Goal: Task Accomplishment & Management: Use online tool/utility

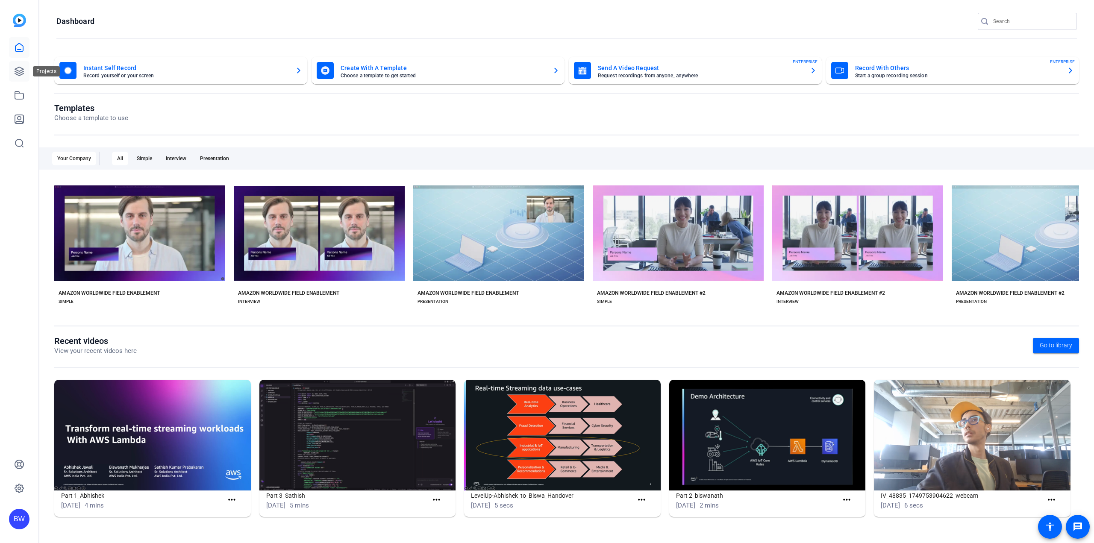
click at [25, 73] on link at bounding box center [19, 71] width 21 height 21
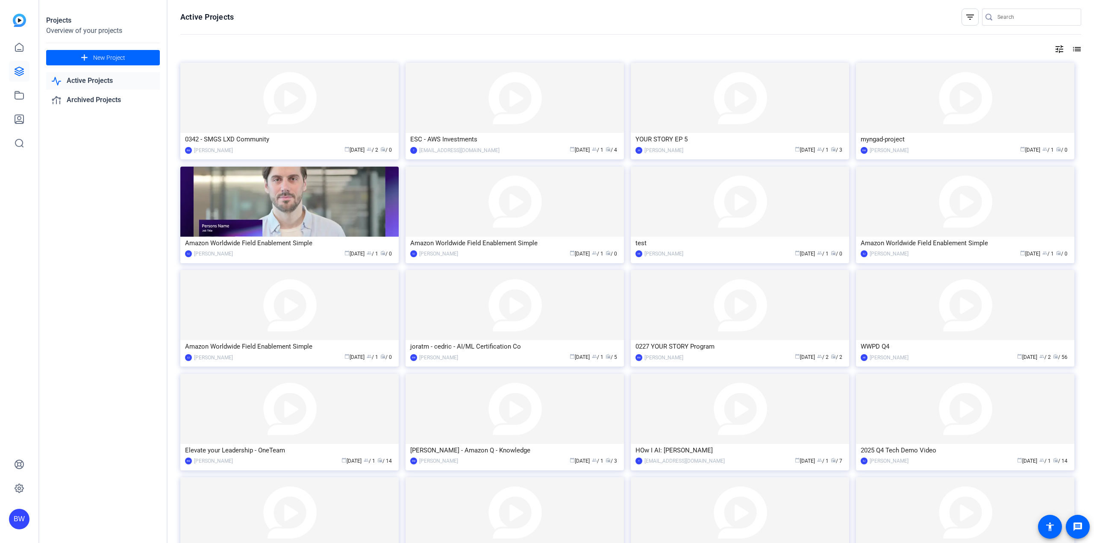
click at [86, 335] on div "Projects Overview of your projects add New Project Active Projects Archived Pro…" at bounding box center [103, 271] width 128 height 543
click at [110, 233] on div "Projects Overview of your projects add New Project Active Projects Archived Pro…" at bounding box center [103, 271] width 128 height 543
click at [108, 228] on div "Projects Overview of your projects add New Project Active Projects Archived Pro…" at bounding box center [103, 271] width 128 height 543
click at [143, 310] on div "Projects Overview of your projects add New Project Active Projects Archived Pro…" at bounding box center [103, 271] width 128 height 543
click at [18, 55] on link at bounding box center [19, 47] width 21 height 21
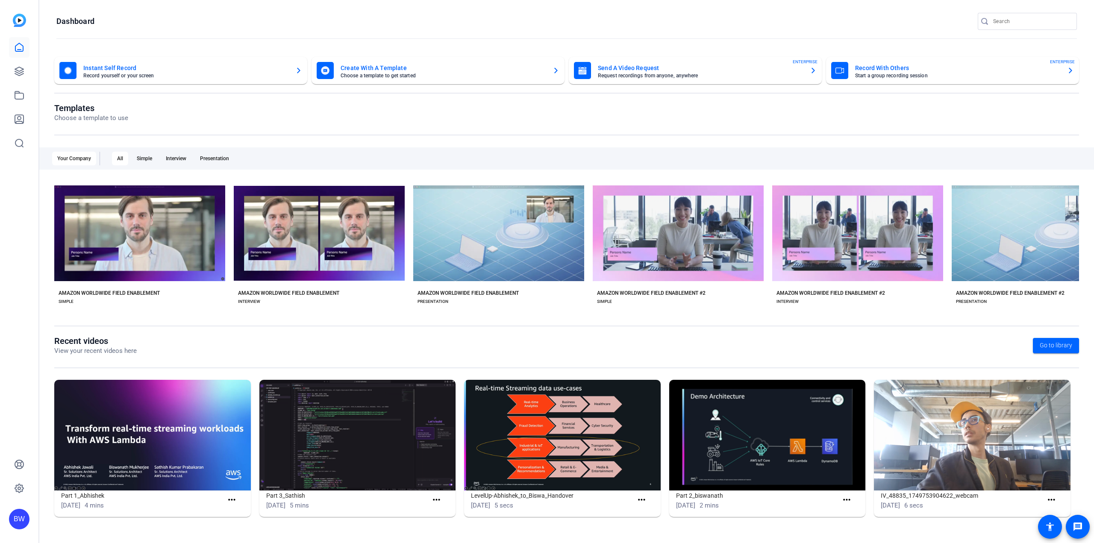
drag, startPoint x: 26, startPoint y: 321, endPoint x: 31, endPoint y: 320, distance: 5.8
click at [26, 321] on div "BW" at bounding box center [19, 271] width 38 height 543
click at [24, 73] on icon at bounding box center [19, 71] width 9 height 9
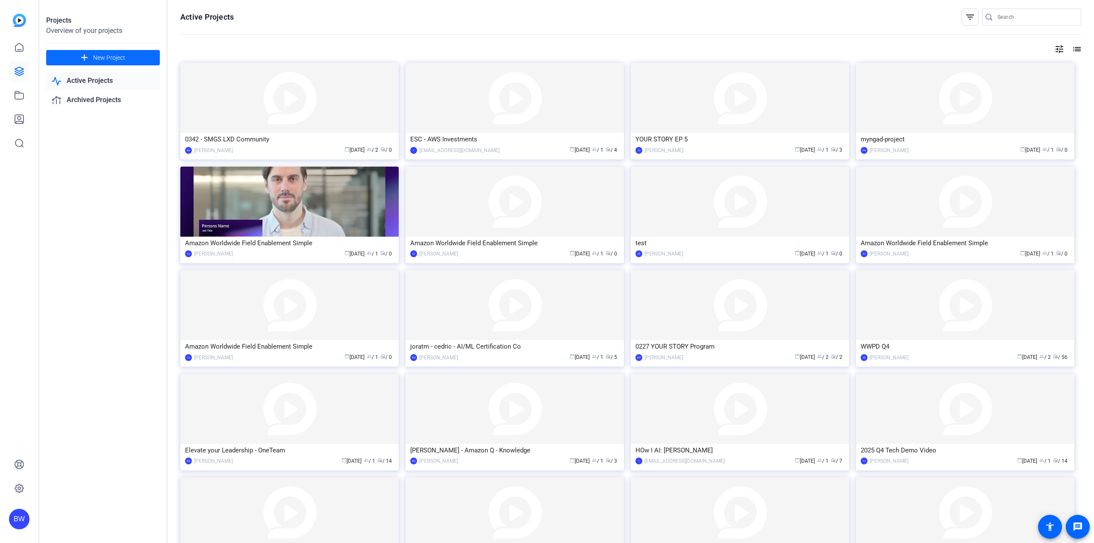
click at [123, 59] on span "New Project" at bounding box center [109, 57] width 32 height 9
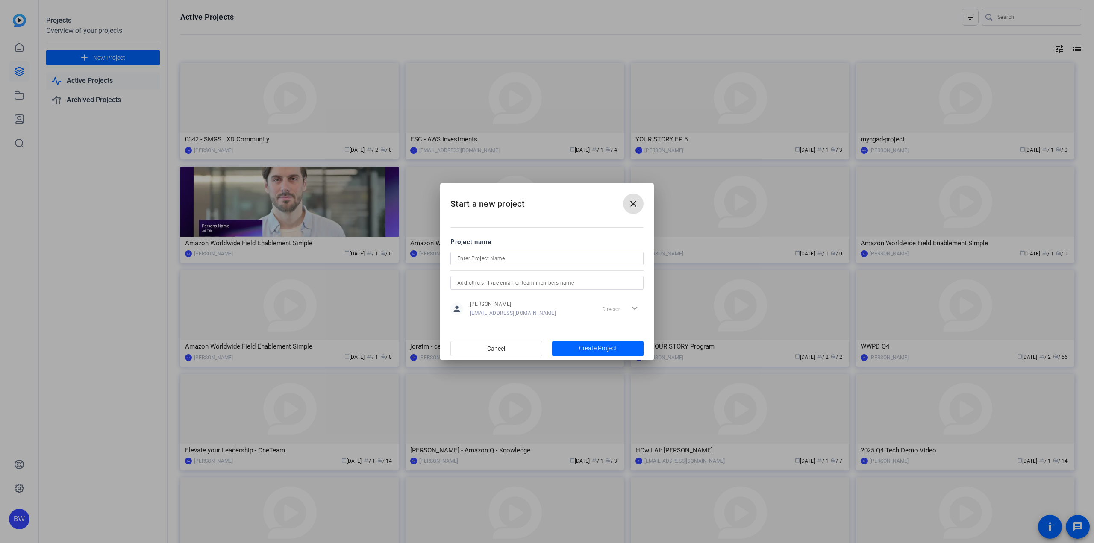
click at [525, 260] on input at bounding box center [546, 258] width 179 height 10
type input "BUFE Day"
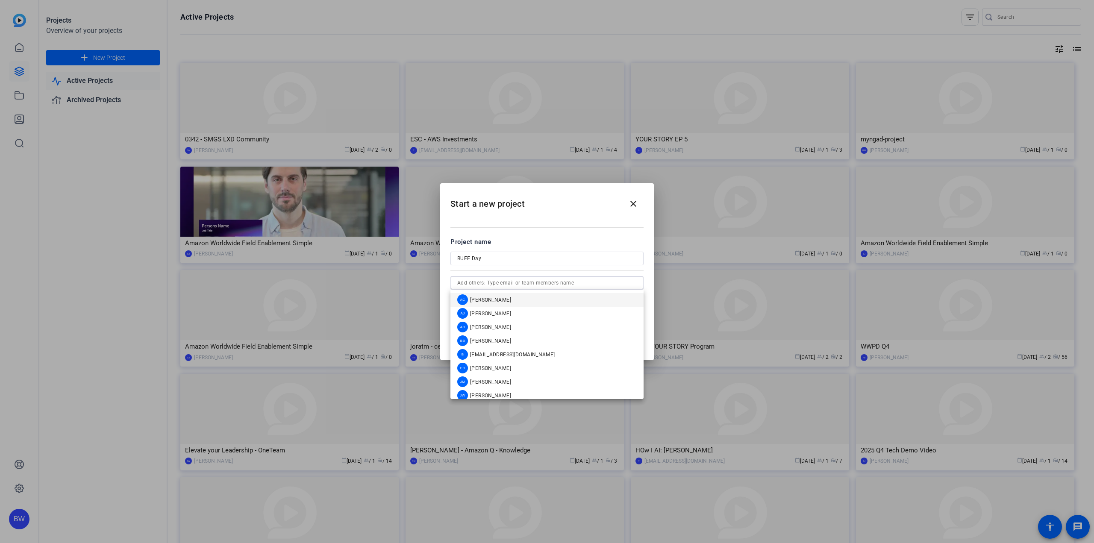
click at [535, 282] on input "text" at bounding box center [546, 283] width 179 height 10
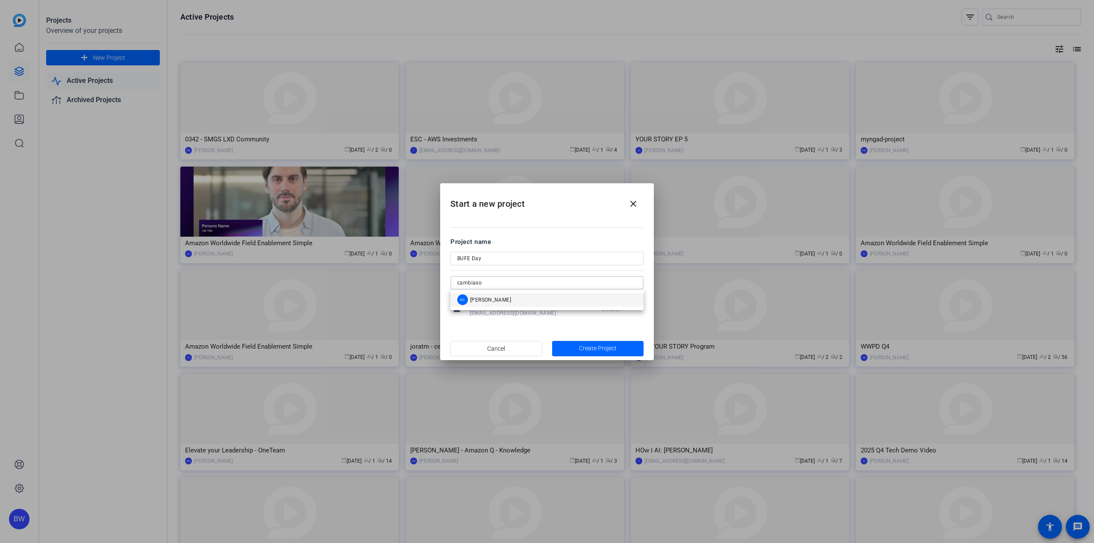
type input "cambiaso"
click at [533, 298] on mat-option "AC [PERSON_NAME]" at bounding box center [546, 300] width 193 height 14
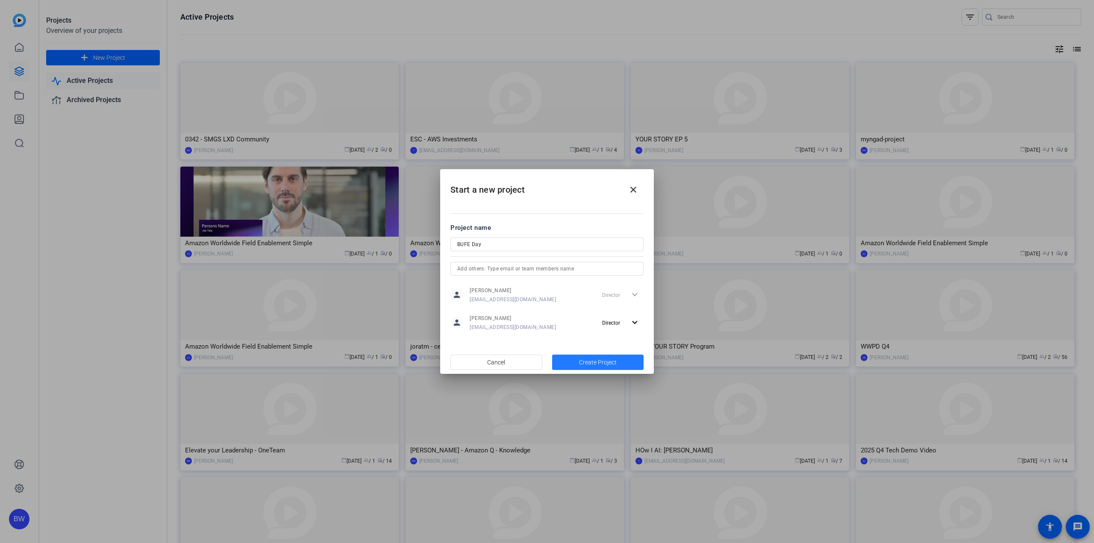
click at [596, 364] on span "Create Project" at bounding box center [598, 362] width 38 height 9
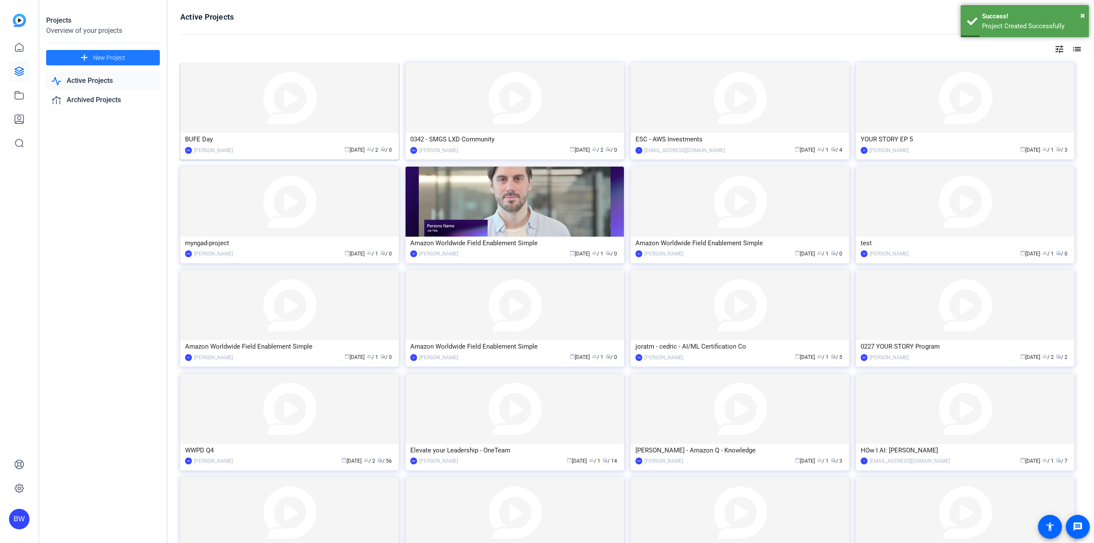
click at [241, 118] on img at bounding box center [289, 98] width 218 height 70
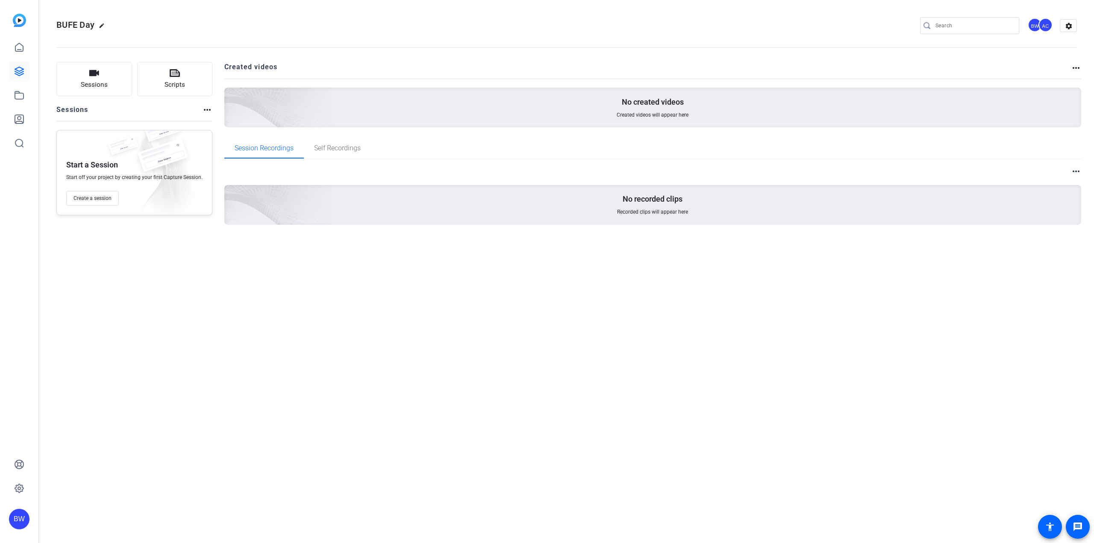
click at [373, 331] on div "BUFE Day edit BW AC settings Sessions Scripts Sessions more_horiz Start a Sessi…" at bounding box center [566, 271] width 1055 height 543
click at [99, 201] on span "Create a session" at bounding box center [92, 198] width 38 height 7
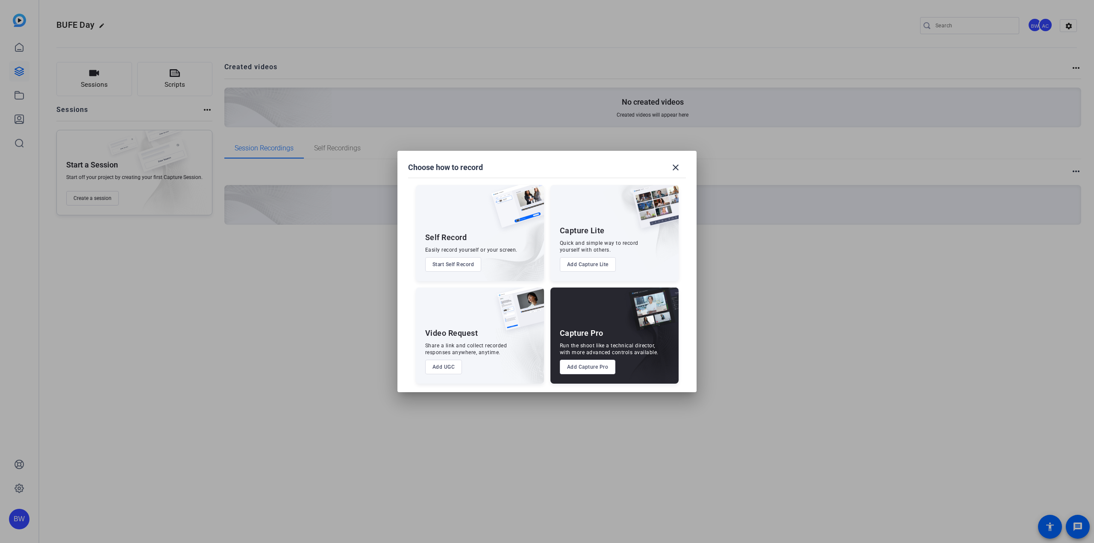
click at [451, 371] on button "Add UGC" at bounding box center [443, 367] width 37 height 15
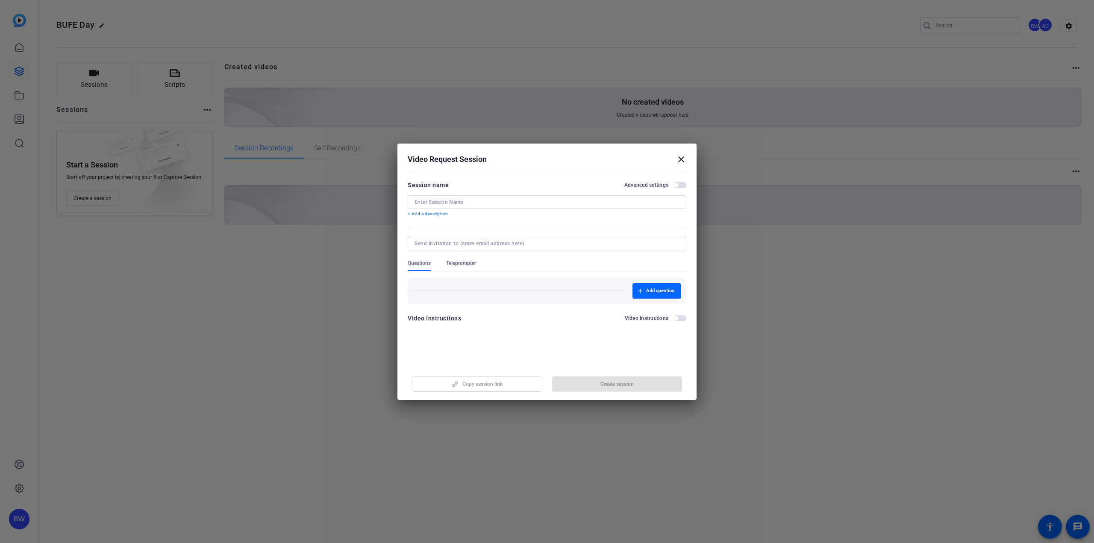
click at [452, 202] on input at bounding box center [546, 202] width 265 height 7
type input "BUFE Day"
click at [585, 338] on openreel-new-create-edit-ugc-session "Video Request Session close Session name Advanced settings BUFE Day + Add a des…" at bounding box center [546, 272] width 299 height 256
click at [657, 294] on span "Add question" at bounding box center [660, 291] width 28 height 7
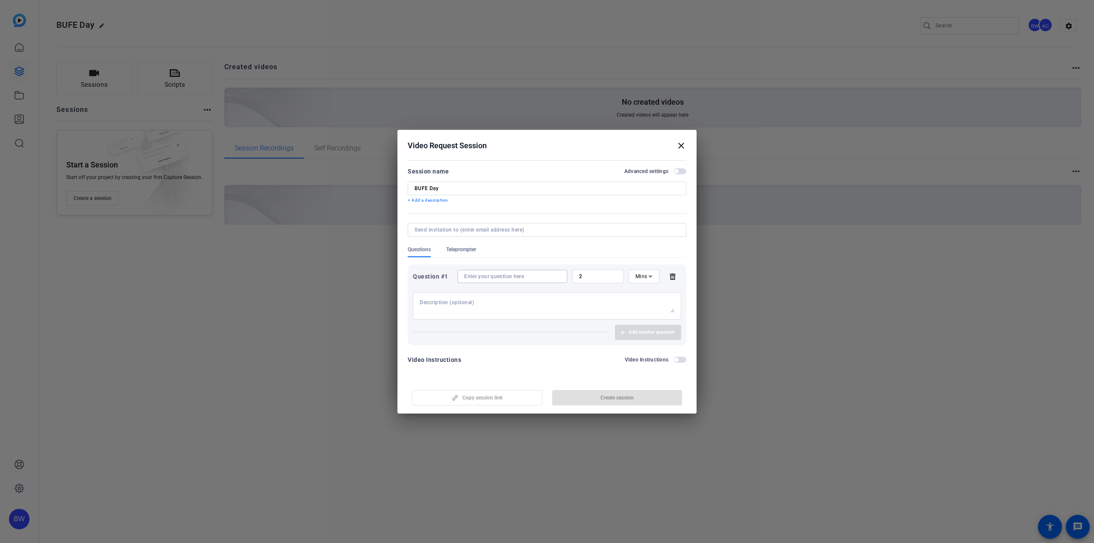
click at [518, 274] on input at bounding box center [512, 276] width 97 height 7
type input "wha's your name"
click at [671, 280] on div "Question #1 wha's your name 2 Mins" at bounding box center [547, 277] width 268 height 14
click at [674, 278] on icon at bounding box center [672, 276] width 17 height 7
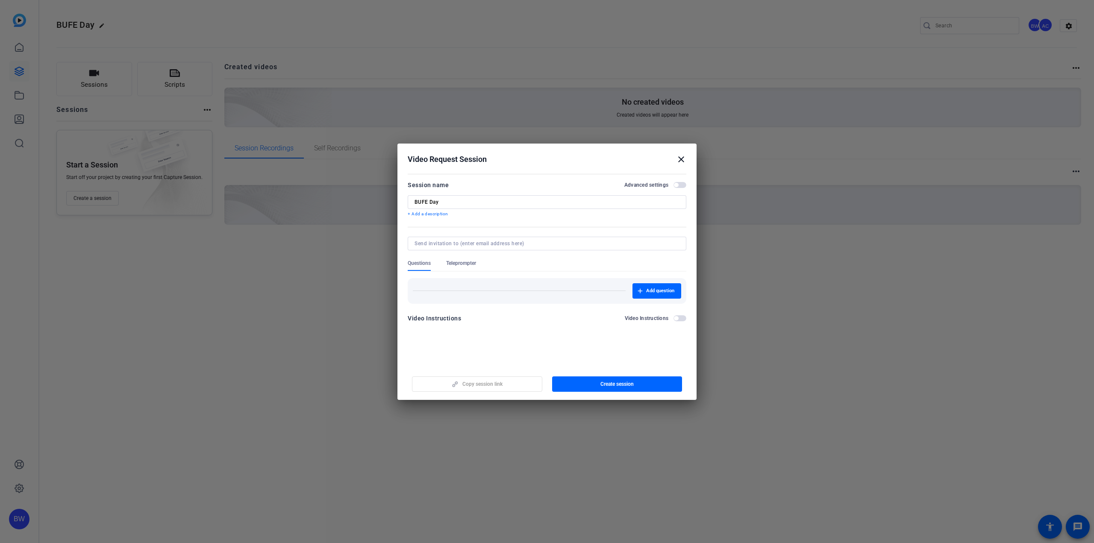
click at [505, 336] on mat-dialog-content "Session name Advanced settings BUFE Day + Add a description Questions Telepromp…" at bounding box center [546, 254] width 299 height 167
click at [602, 383] on span "Create session" at bounding box center [616, 384] width 33 height 7
click at [485, 385] on span "Copy session link" at bounding box center [482, 384] width 40 height 7
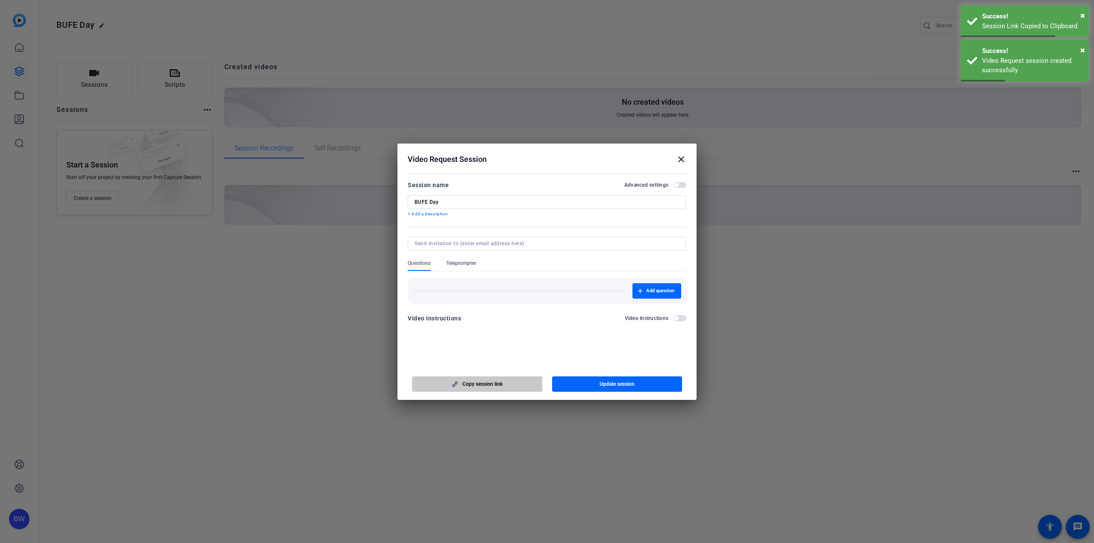
click at [486, 385] on span "Copy session link" at bounding box center [482, 384] width 40 height 7
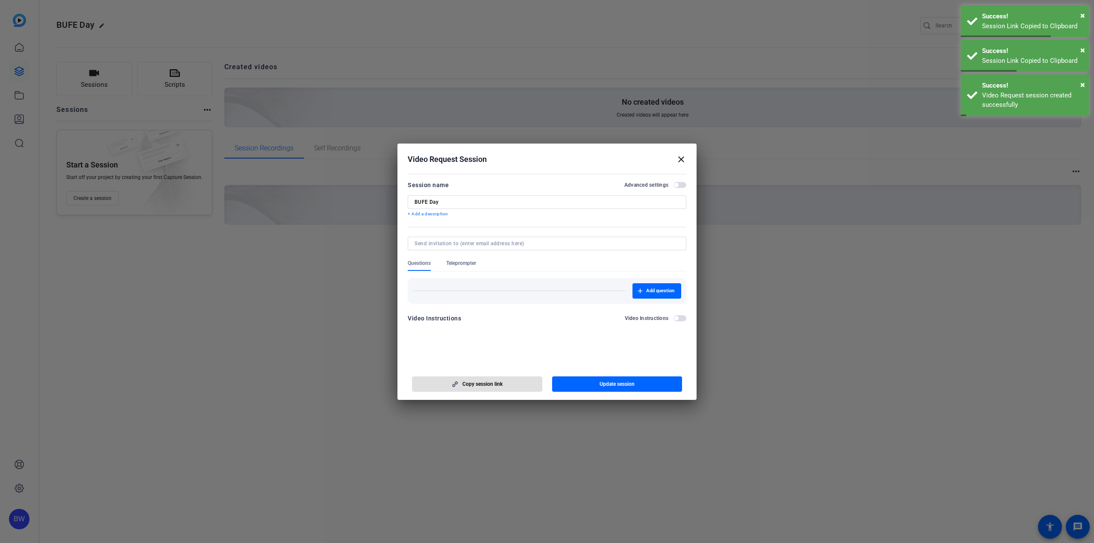
click at [486, 385] on span "Copy session link" at bounding box center [482, 384] width 40 height 7
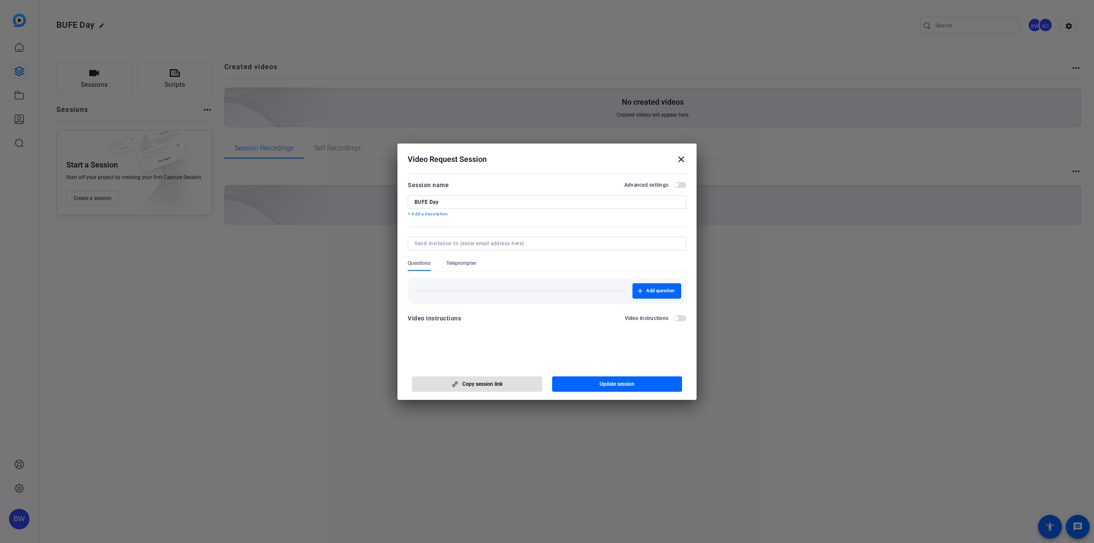
click at [680, 156] on mat-icon "close" at bounding box center [681, 159] width 10 height 10
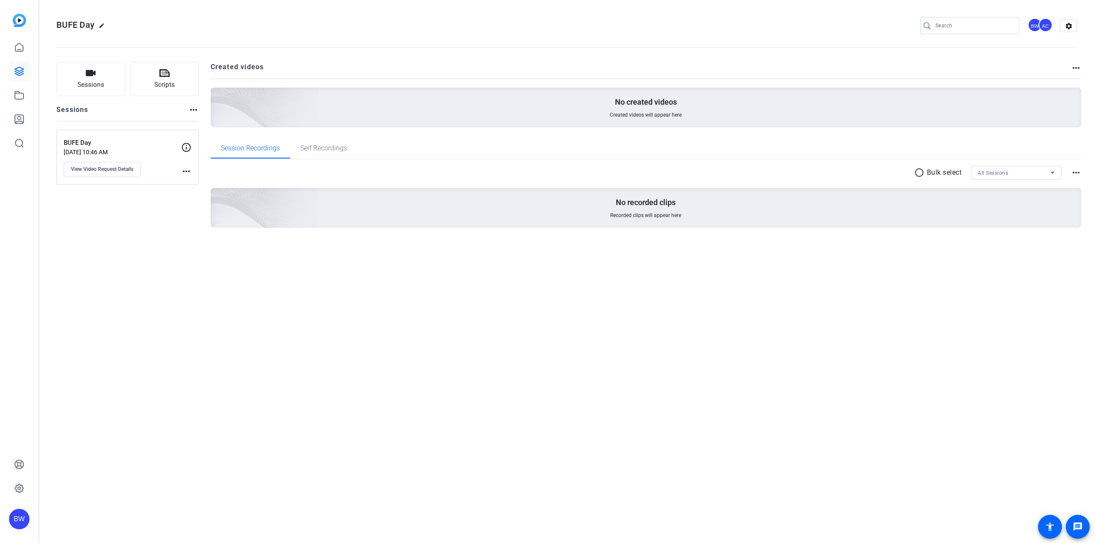
click at [445, 318] on div "BUFE Day edit BW AC settings Sessions Scripts Sessions more_horiz BUFE Day [DAT…" at bounding box center [566, 271] width 1055 height 543
click at [18, 54] on link at bounding box center [19, 47] width 21 height 21
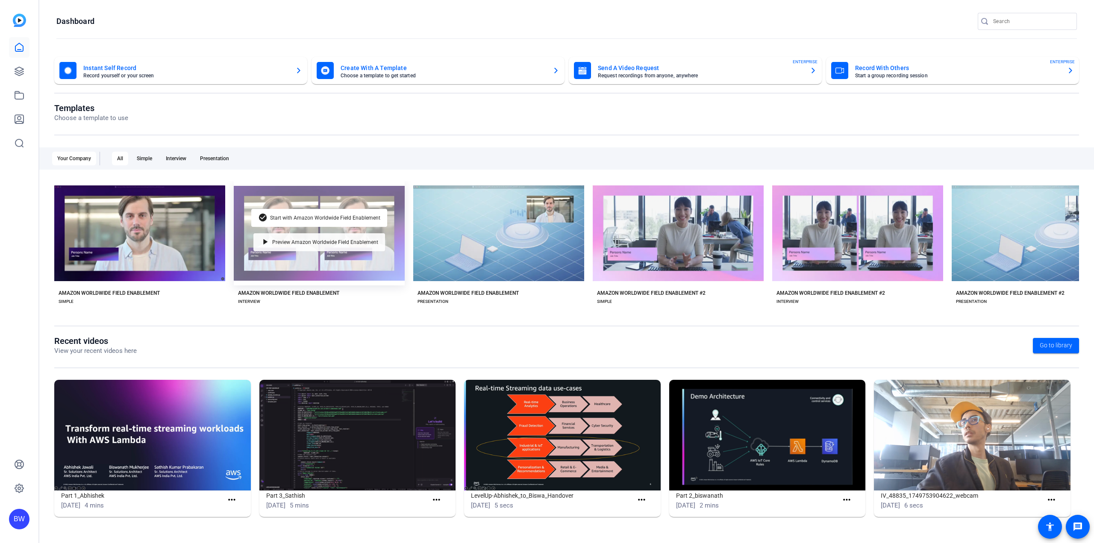
click at [291, 241] on span "Preview Amazon Worldwide Field Enablement" at bounding box center [325, 242] width 106 height 5
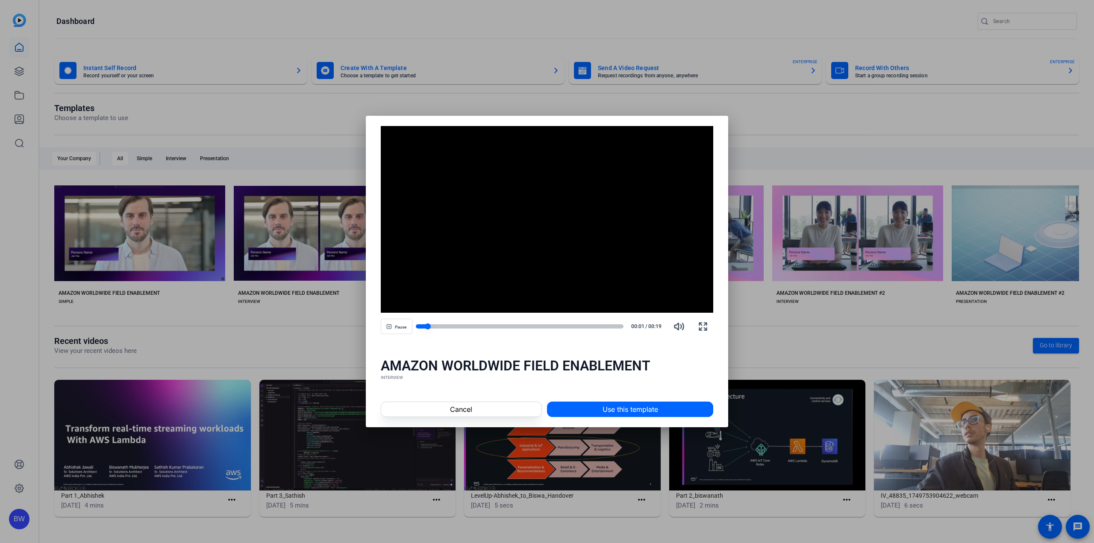
drag, startPoint x: 425, startPoint y: 327, endPoint x: 443, endPoint y: 326, distance: 18.4
click at [440, 326] on div at bounding box center [520, 326] width 208 height 4
click at [473, 326] on div at bounding box center [520, 326] width 208 height 4
click at [494, 327] on div at bounding box center [520, 326] width 208 height 4
click at [538, 327] on div at bounding box center [520, 326] width 208 height 4
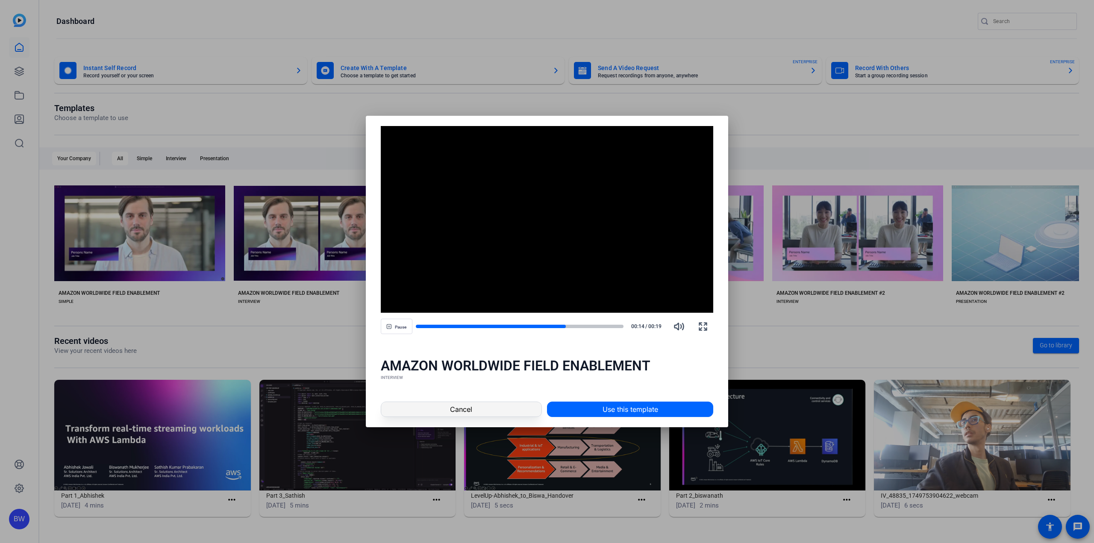
click at [496, 409] on span at bounding box center [461, 409] width 160 height 21
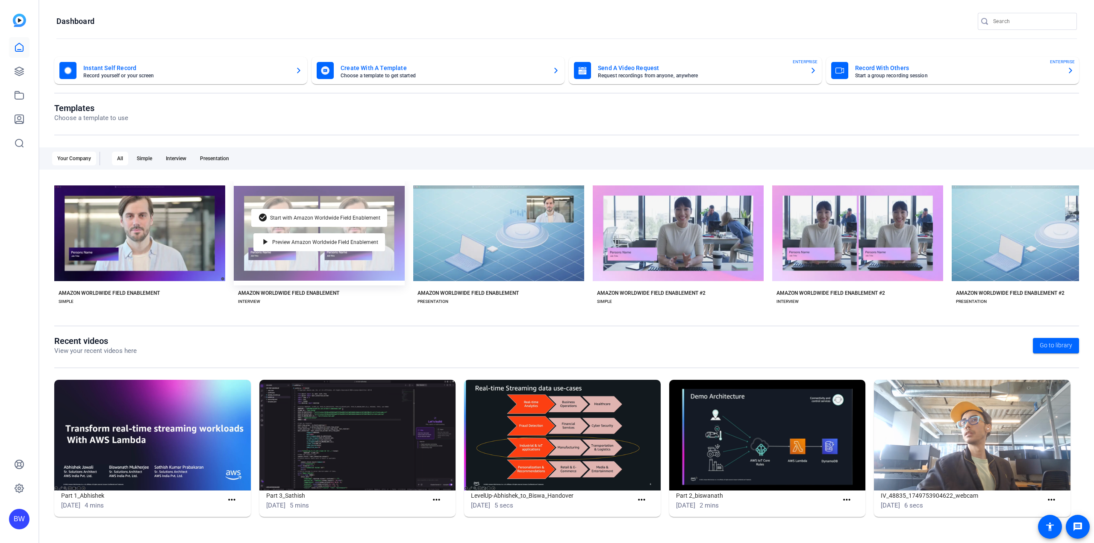
click at [350, 264] on div "check_circle Start with Amazon Worldwide Field Enablement play_arrow Preview Am…" at bounding box center [319, 233] width 171 height 104
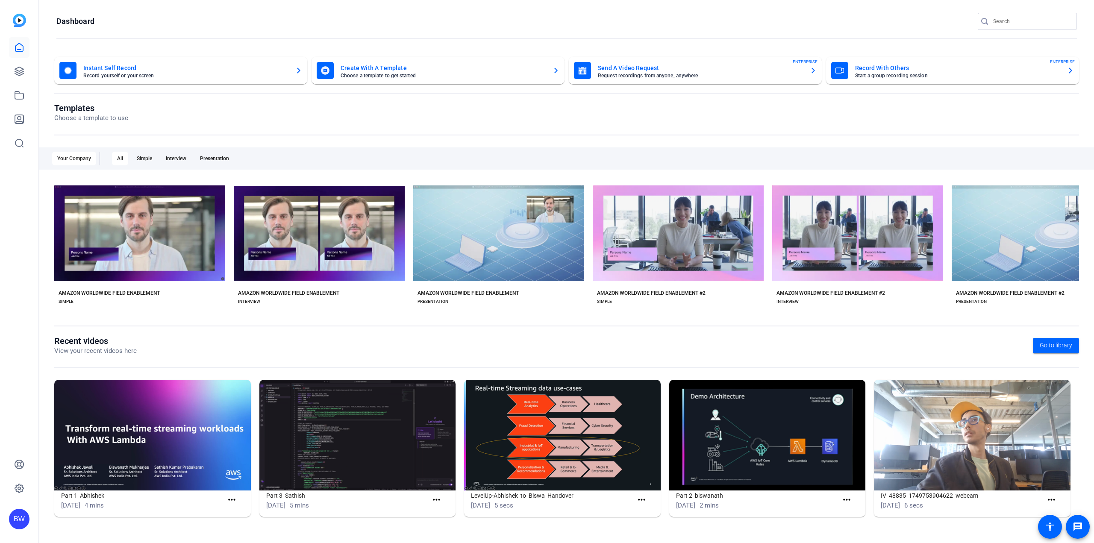
click at [318, 290] on div "AMAZON WORLDWIDE FIELD ENABLEMENT" at bounding box center [288, 293] width 101 height 7
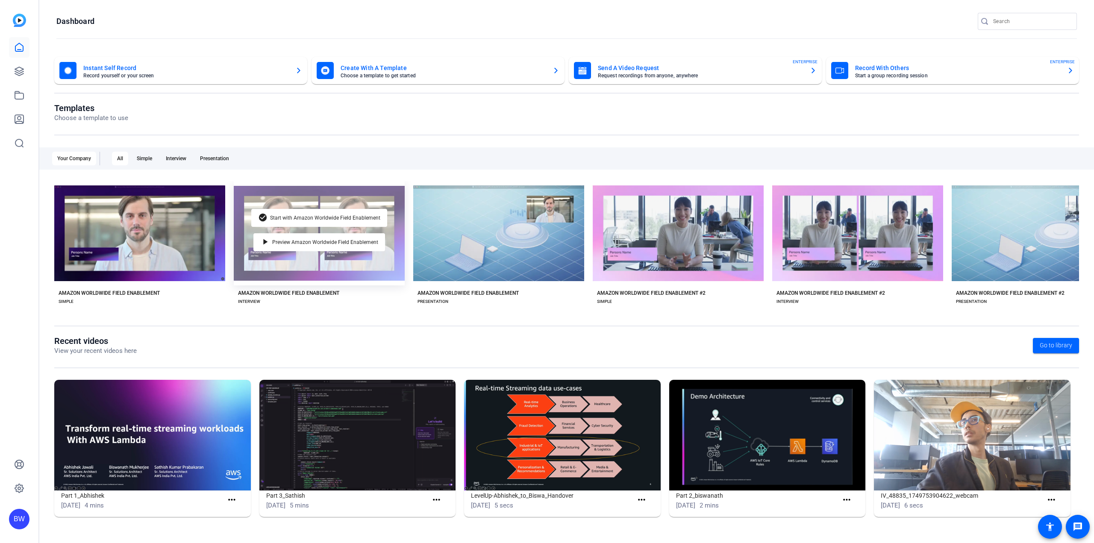
click at [292, 225] on div "check_circle Start with Amazon Worldwide Field Enablement play_arrow Preview Am…" at bounding box center [319, 233] width 171 height 104
click at [288, 236] on div "play_arrow Preview Amazon Worldwide Field Enablement" at bounding box center [319, 242] width 132 height 18
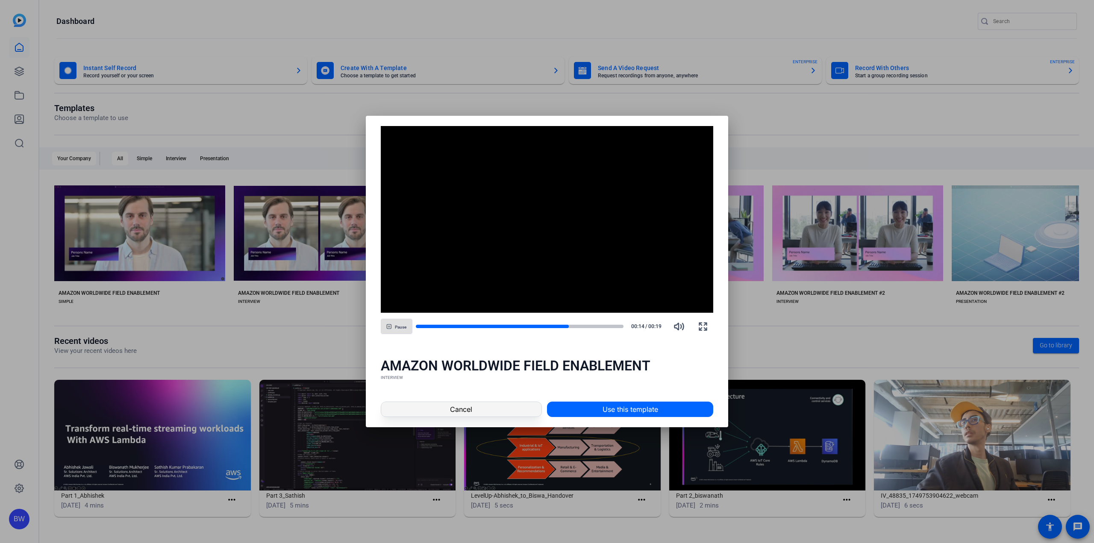
click at [502, 410] on span at bounding box center [461, 409] width 160 height 21
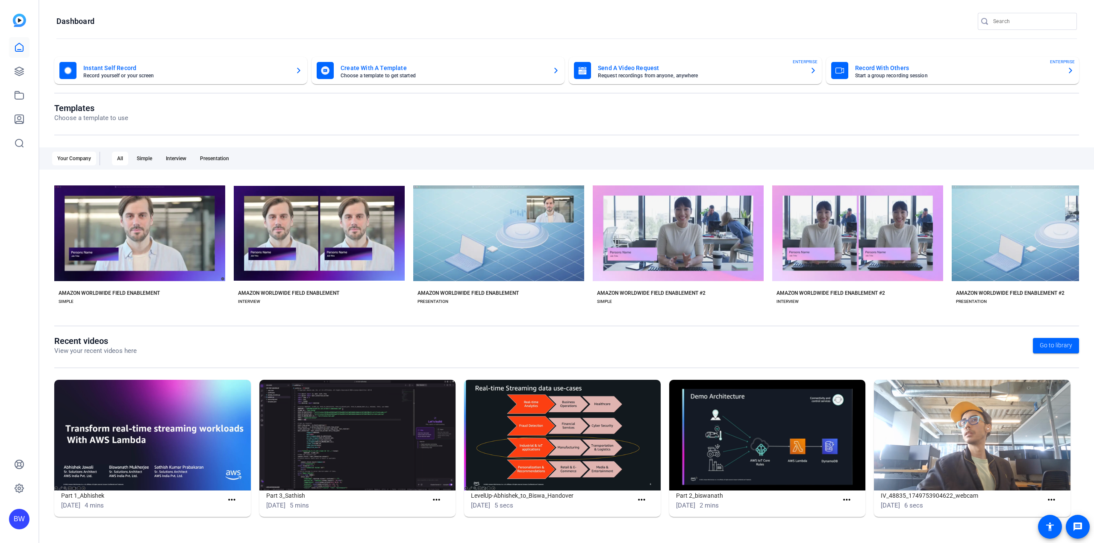
click at [382, 114] on openreel-page-title "Templates Choose a template to use" at bounding box center [566, 113] width 1025 height 20
click at [470, 120] on openreel-page-title "Templates Choose a template to use" at bounding box center [566, 113] width 1025 height 20
click at [24, 75] on link at bounding box center [19, 71] width 21 height 21
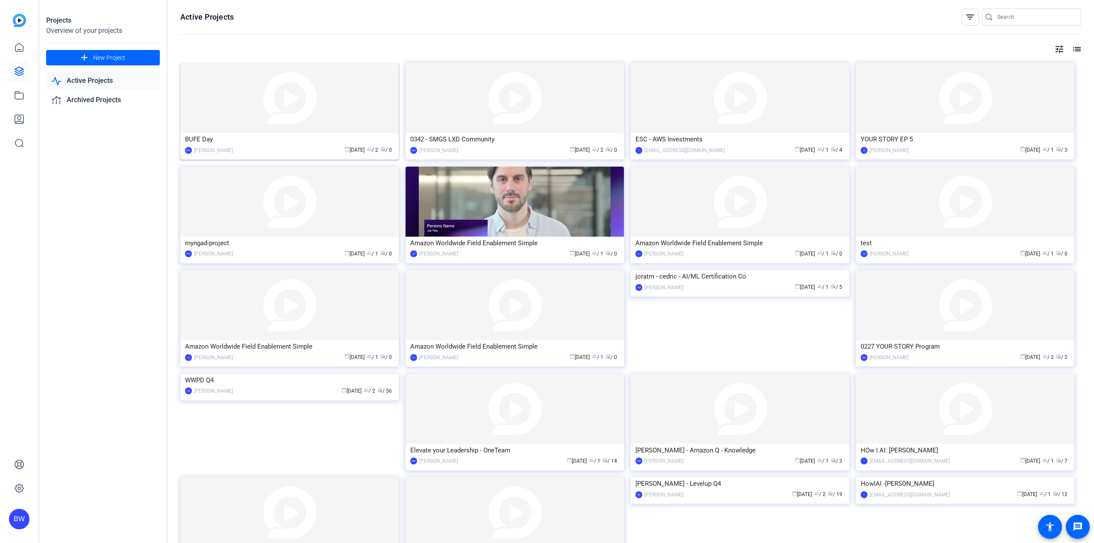
click at [278, 112] on img at bounding box center [289, 98] width 218 height 70
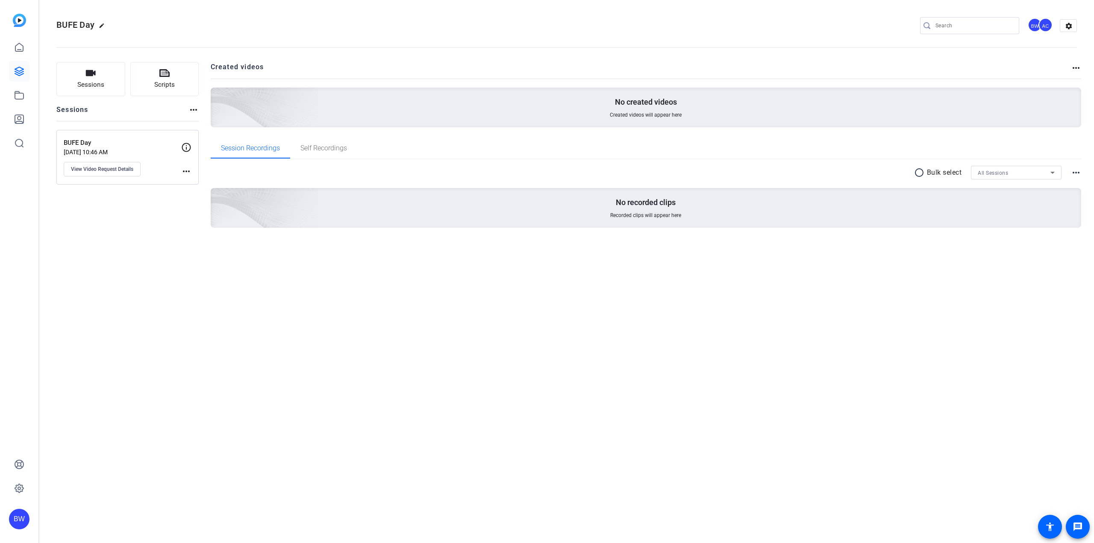
click at [148, 144] on p "BUFE Day" at bounding box center [123, 143] width 118 height 10
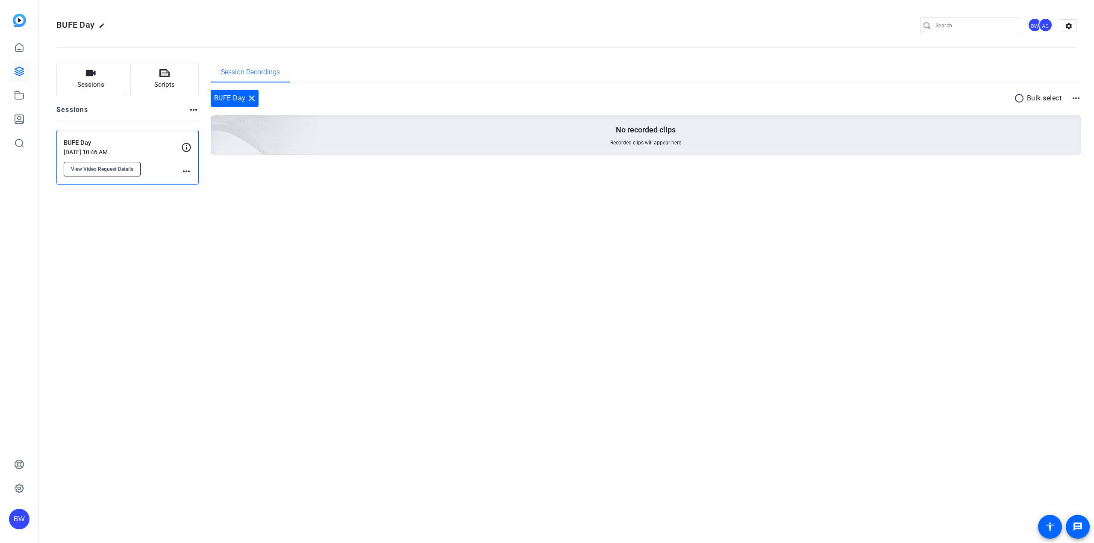
click at [114, 170] on span "View Video Request Details" at bounding box center [102, 169] width 62 height 7
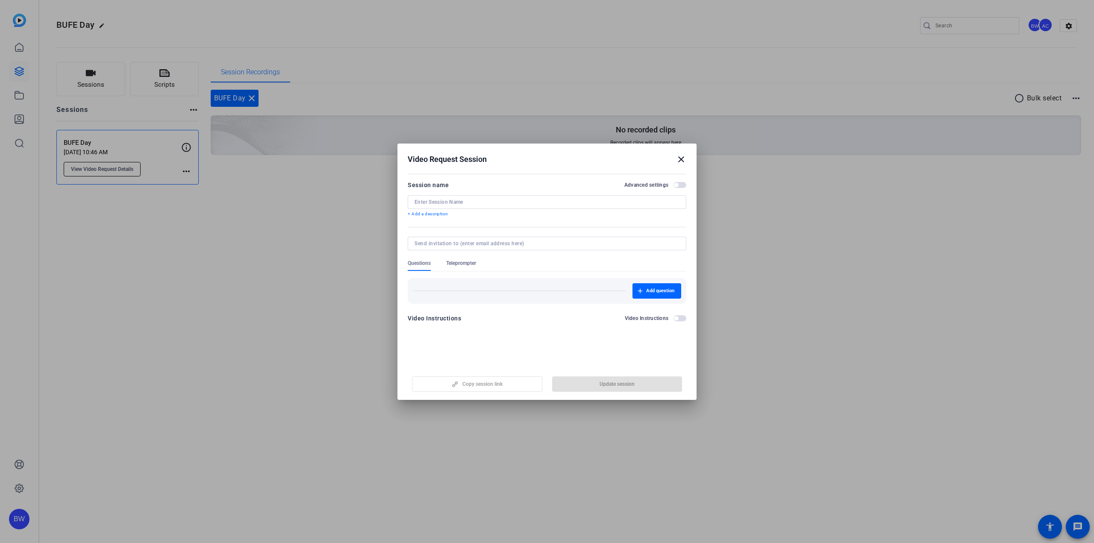
type input "BUFE Day"
click at [465, 382] on span "Copy session link" at bounding box center [482, 384] width 40 height 7
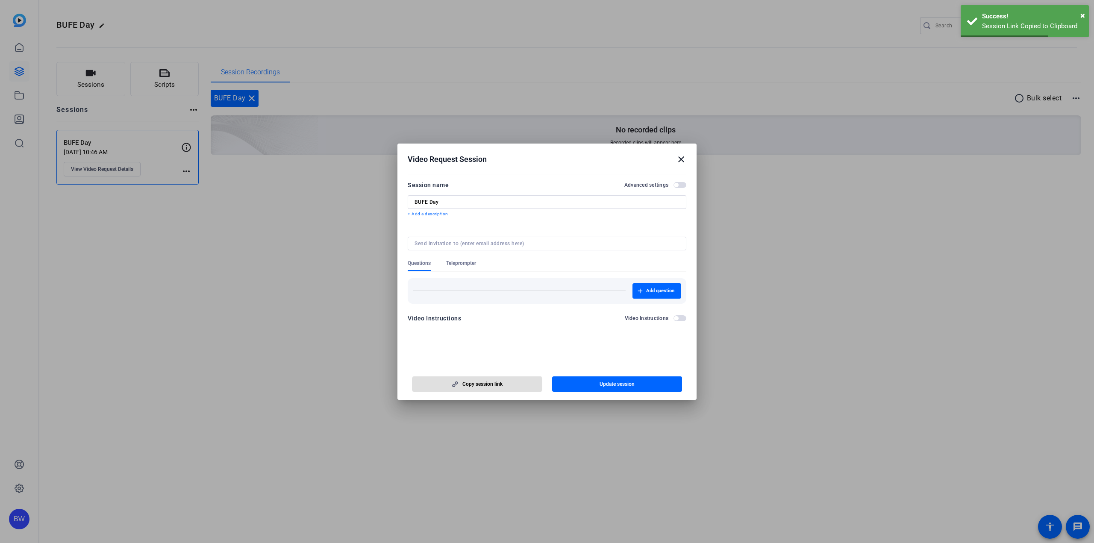
click at [468, 385] on span "Copy session link" at bounding box center [482, 384] width 40 height 7
click at [680, 160] on mat-icon "close" at bounding box center [681, 159] width 10 height 10
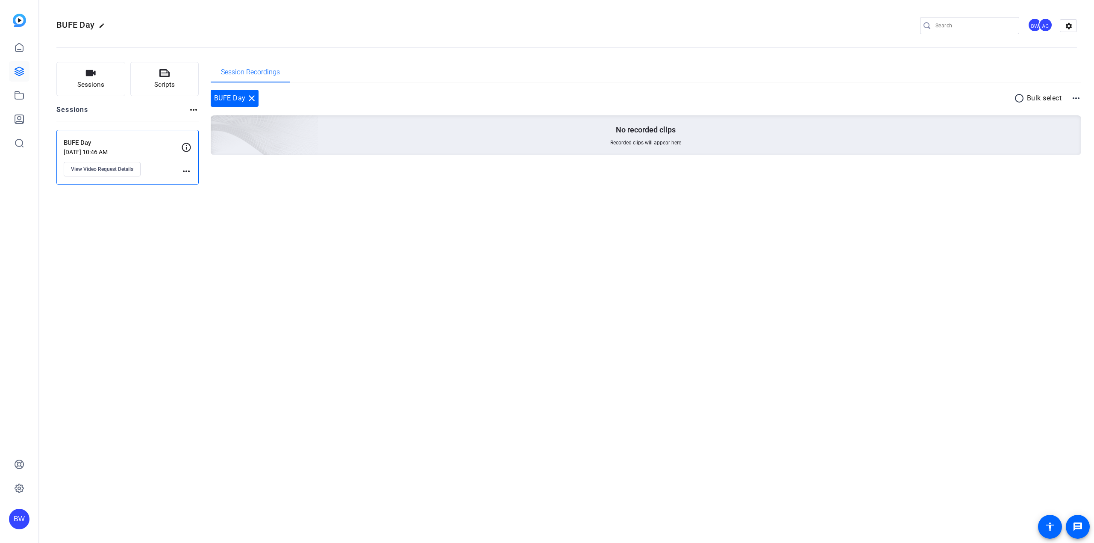
click at [323, 218] on div "BUFE Day edit BW AC settings Sessions Scripts Sessions more_horiz BUFE Day [DAT…" at bounding box center [566, 271] width 1055 height 543
click at [23, 51] on icon at bounding box center [19, 47] width 8 height 8
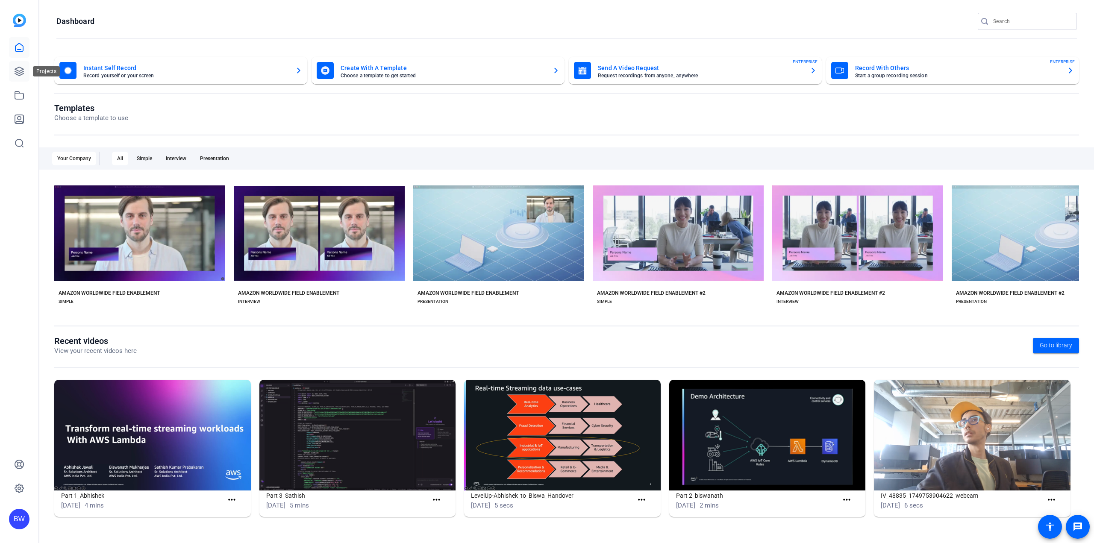
click at [19, 75] on icon at bounding box center [19, 71] width 10 height 10
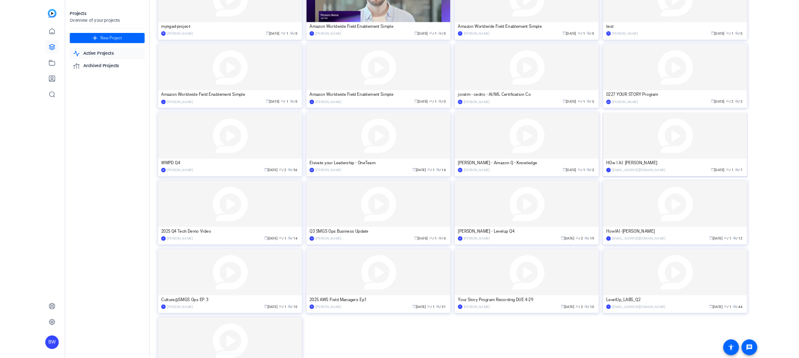
scroll to position [32, 0]
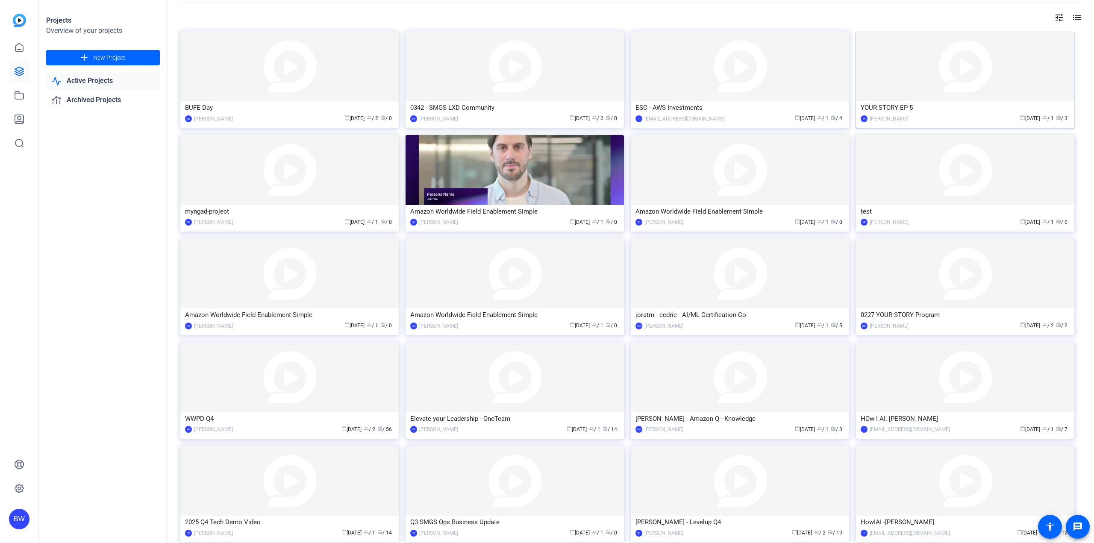
click at [924, 90] on img at bounding box center [965, 66] width 218 height 70
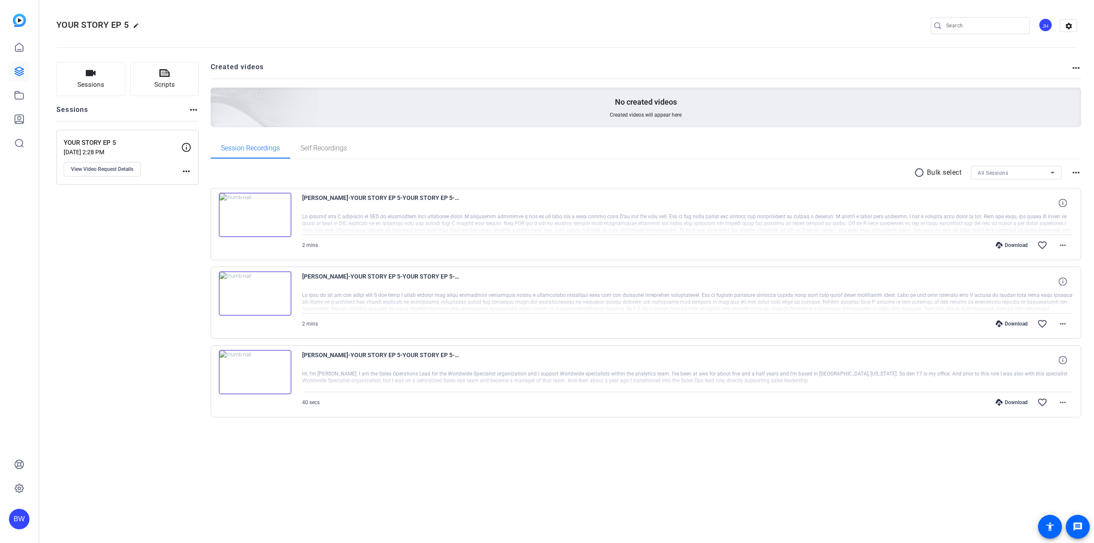
click at [394, 473] on div "YOUR STORY EP 5 edit JH settings Sessions Scripts Sessions more_horiz YOUR STOR…" at bounding box center [566, 271] width 1055 height 543
click at [353, 485] on div "YOUR STORY EP 5 edit JH settings Sessions Scripts Sessions more_horiz YOUR STOR…" at bounding box center [566, 271] width 1055 height 543
click at [388, 463] on div "YOUR STORY EP 5 edit JH settings Sessions Scripts Sessions more_horiz YOUR STOR…" at bounding box center [566, 271] width 1055 height 543
click at [384, 479] on div "YOUR STORY EP 5 edit JH settings Sessions Scripts Sessions more_horiz YOUR STOR…" at bounding box center [566, 271] width 1055 height 543
click at [383, 479] on div "YOUR STORY EP 5 edit JH settings Sessions Scripts Sessions more_horiz YOUR STOR…" at bounding box center [566, 271] width 1055 height 543
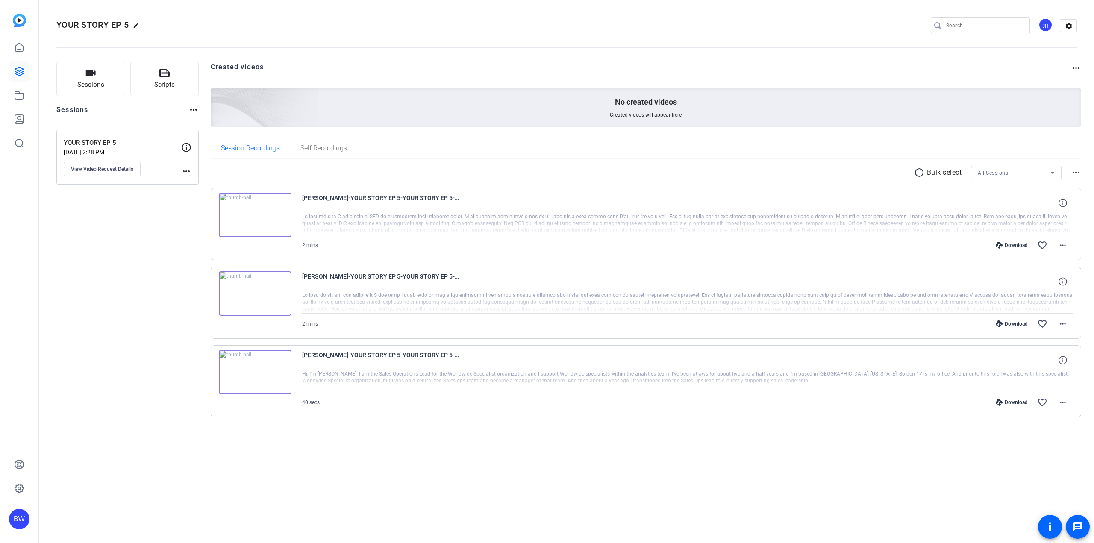
click at [365, 474] on div "YOUR STORY EP 5 edit JH settings Sessions Scripts Sessions more_horiz YOUR STOR…" at bounding box center [566, 271] width 1055 height 543
click at [365, 475] on div "YOUR STORY EP 5 edit JH settings Sessions Scripts Sessions more_horiz YOUR STOR…" at bounding box center [566, 271] width 1055 height 543
click at [353, 454] on div "Sessions Scripts Sessions more_horiz YOUR STORY EP 5 [DATE] 2:28 PM View Video …" at bounding box center [566, 253] width 1055 height 404
click at [265, 213] on img at bounding box center [255, 215] width 73 height 44
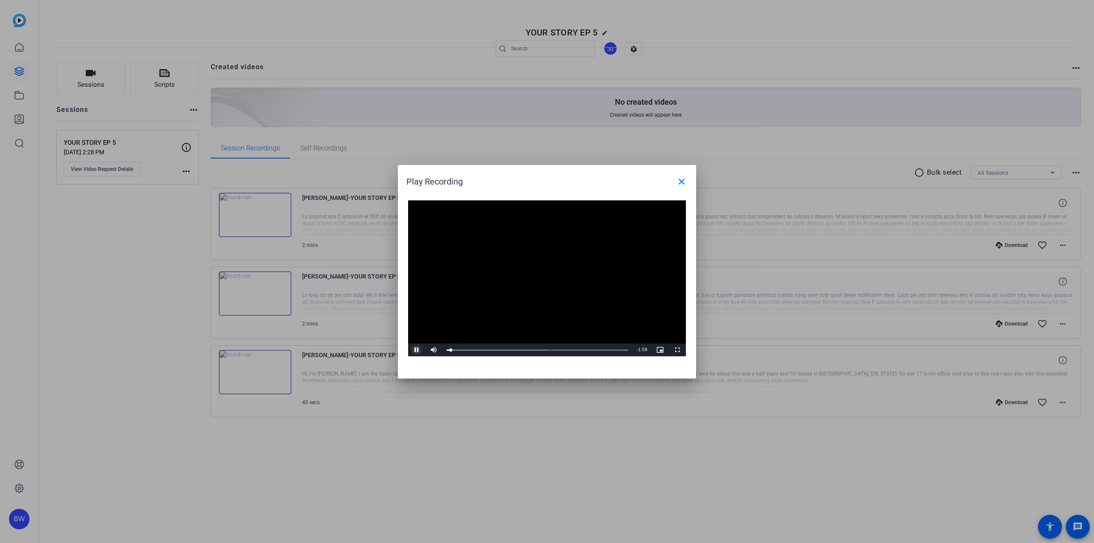
click at [413, 350] on span "Video Player" at bounding box center [416, 350] width 17 height 0
click at [682, 183] on mat-icon "close" at bounding box center [681, 181] width 10 height 10
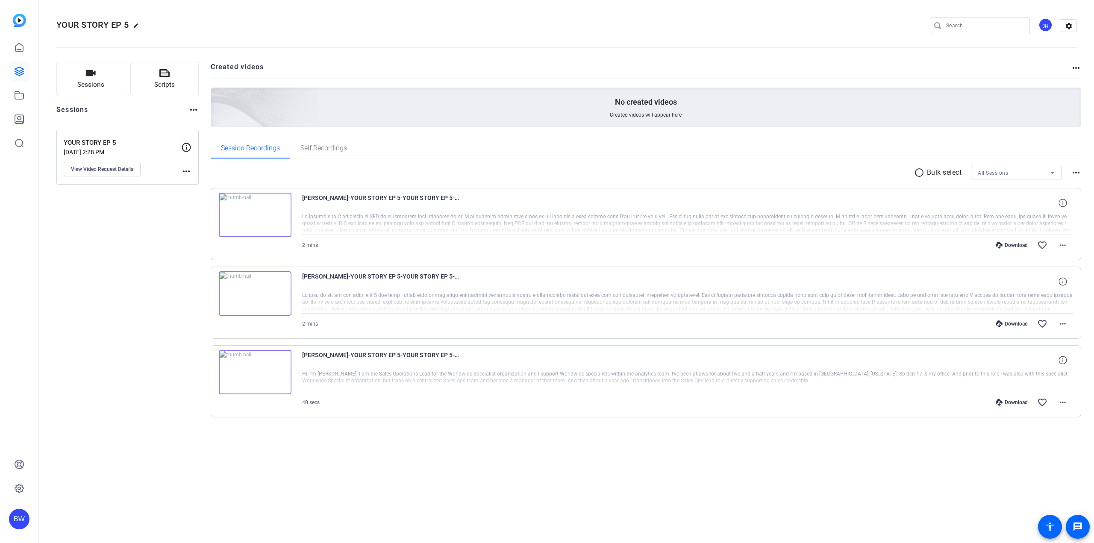
click at [460, 485] on div "YOUR STORY EP 5 edit JH settings Sessions Scripts Sessions more_horiz YOUR STOR…" at bounding box center [566, 271] width 1055 height 543
click at [324, 157] on span "Self Recordings" at bounding box center [323, 148] width 47 height 21
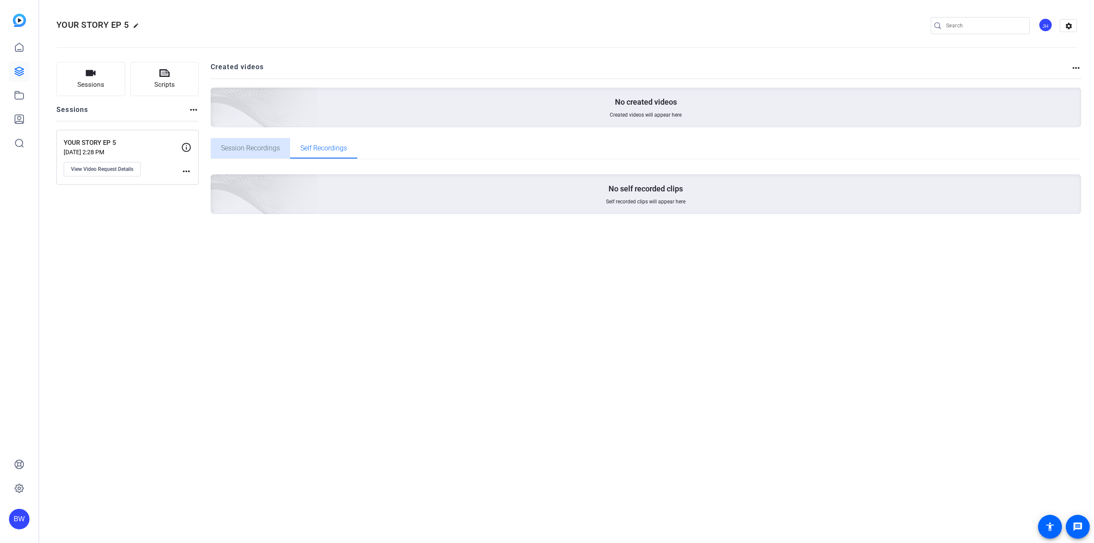
click at [268, 151] on span "Session Recordings" at bounding box center [250, 148] width 59 height 7
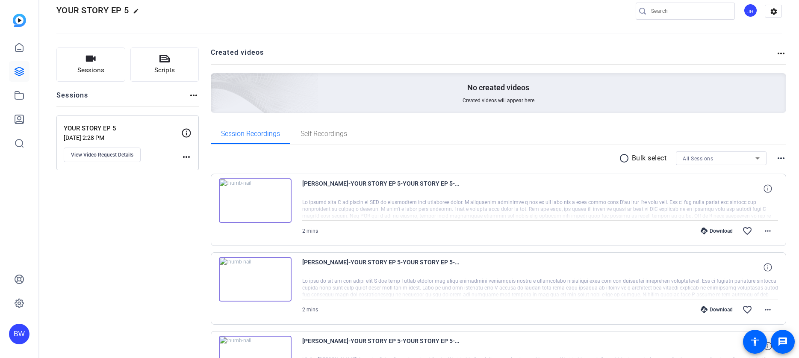
scroll to position [0, 0]
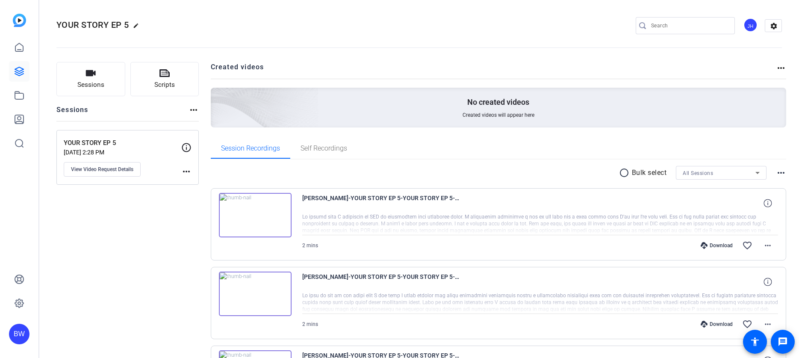
click at [174, 262] on div "Sessions Scripts Sessions more_horiz YOUR STORY EP 5 [DATE] 2:28 PM View Video …" at bounding box center [127, 253] width 142 height 383
click at [178, 253] on div "Sessions Scripts Sessions more_horiz YOUR STORY EP 5 [DATE] 2:28 PM View Video …" at bounding box center [127, 253] width 142 height 383
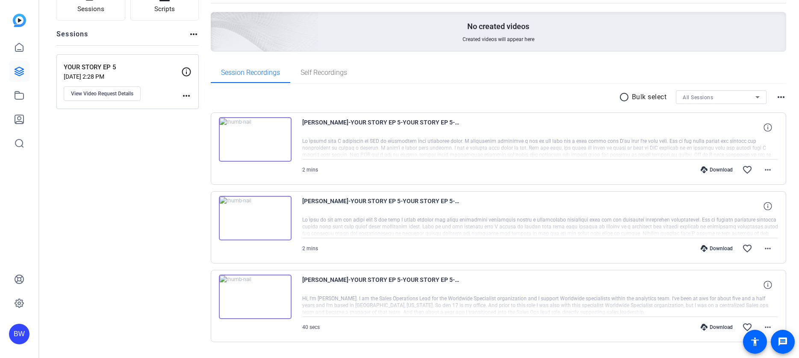
scroll to position [98, 0]
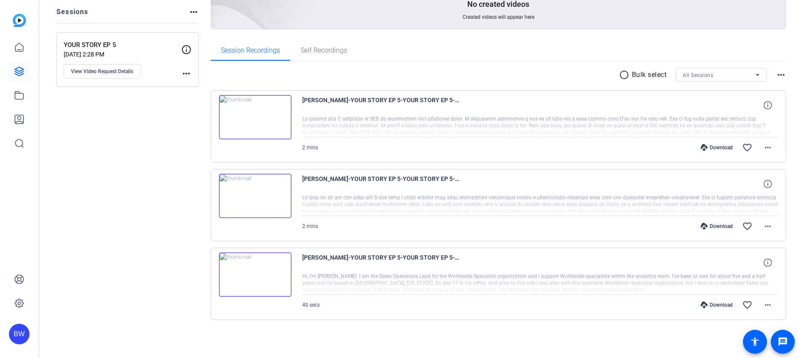
click at [116, 207] on div "Sessions Scripts Sessions more_horiz YOUR STORY EP 5 [DATE] 2:28 PM View Video …" at bounding box center [127, 155] width 142 height 383
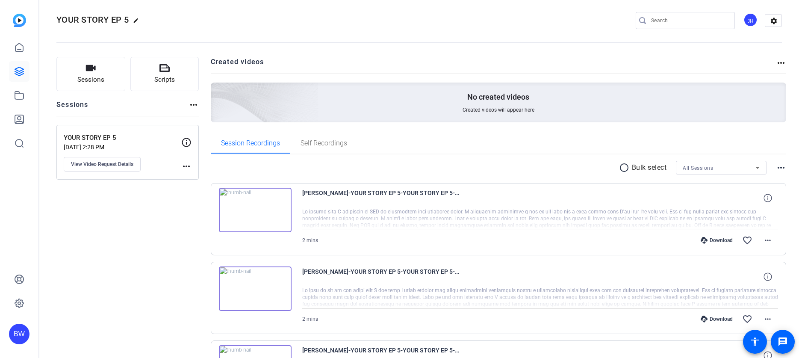
scroll to position [0, 0]
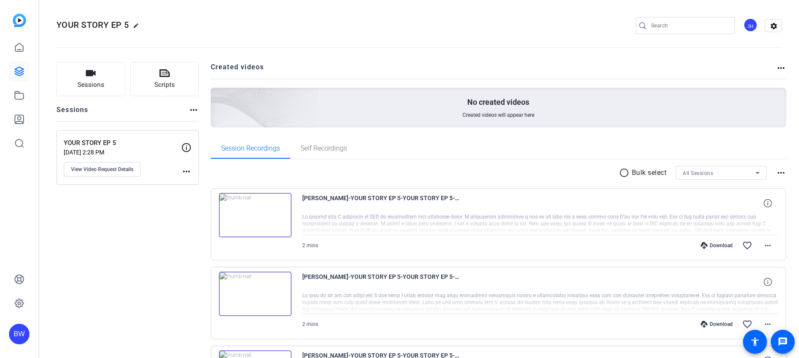
click at [124, 264] on div "Sessions Scripts Sessions more_horiz YOUR STORY EP 5 [DATE] 2:28 PM View Video …" at bounding box center [127, 253] width 142 height 383
click at [116, 169] on span "View Video Request Details" at bounding box center [102, 169] width 62 height 7
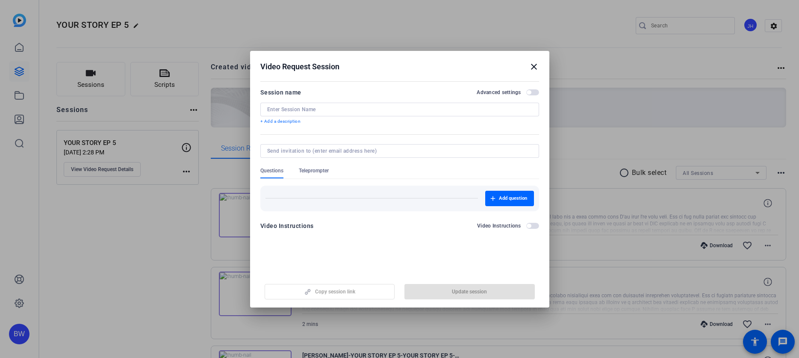
type input "YOUR STORY EP 5"
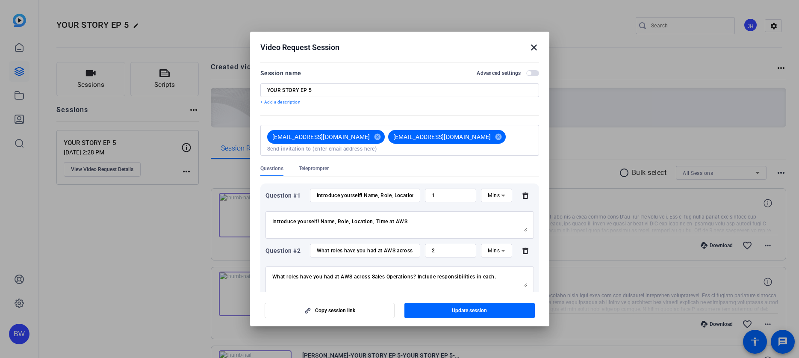
click at [532, 47] on mat-icon "close" at bounding box center [534, 47] width 10 height 10
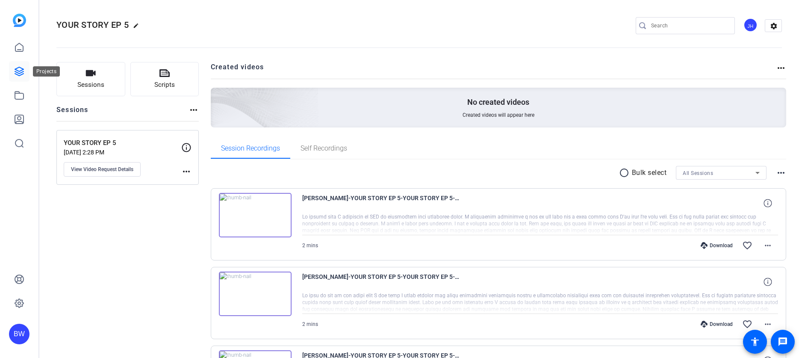
click at [20, 72] on icon at bounding box center [19, 71] width 10 height 10
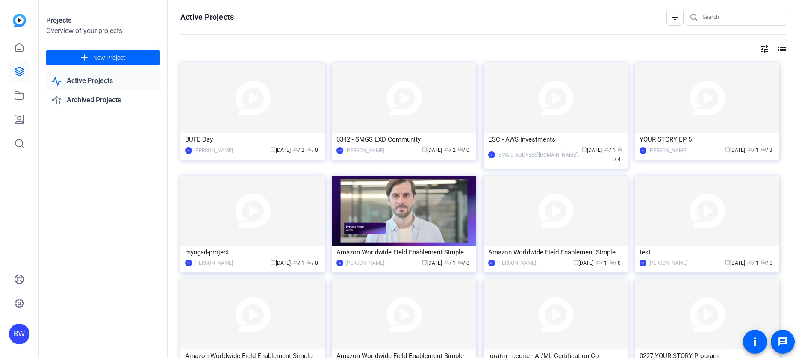
click at [132, 267] on div "Projects Overview of your projects add New Project Active Projects Archived Pro…" at bounding box center [103, 179] width 128 height 358
click at [135, 267] on div "Projects Overview of your projects add New Project Active Projects Archived Pro…" at bounding box center [103, 179] width 128 height 358
click at [137, 261] on div "Projects Overview of your projects add New Project Active Projects Archived Pro…" at bounding box center [103, 179] width 128 height 358
click at [123, 267] on div "Projects Overview of your projects add New Project Active Projects Archived Pro…" at bounding box center [103, 179] width 128 height 358
click at [123, 265] on div "Projects Overview of your projects add New Project Active Projects Archived Pro…" at bounding box center [103, 179] width 128 height 358
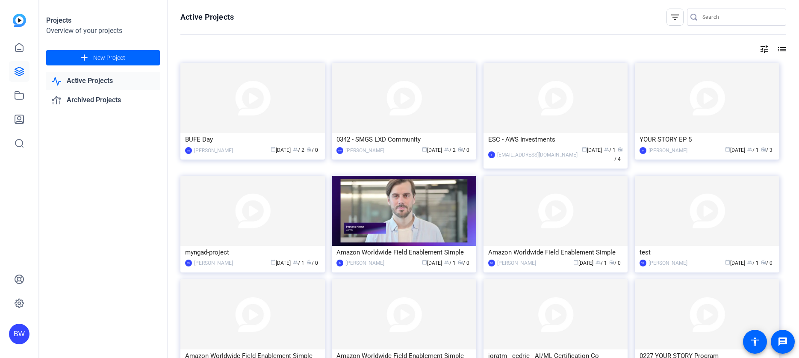
click at [127, 254] on div "Projects Overview of your projects add New Project Active Projects Archived Pro…" at bounding box center [103, 179] width 128 height 358
click at [128, 253] on div "Projects Overview of your projects add New Project Active Projects Archived Pro…" at bounding box center [103, 179] width 128 height 358
click at [162, 215] on div "Projects Overview of your projects add New Project Active Projects Archived Pro…" at bounding box center [103, 179] width 128 height 358
click at [146, 236] on div "Projects Overview of your projects add New Project Active Projects Archived Pro…" at bounding box center [103, 179] width 128 height 358
click at [96, 187] on div "Projects Overview of your projects add New Project Active Projects Archived Pro…" at bounding box center [103, 179] width 128 height 358
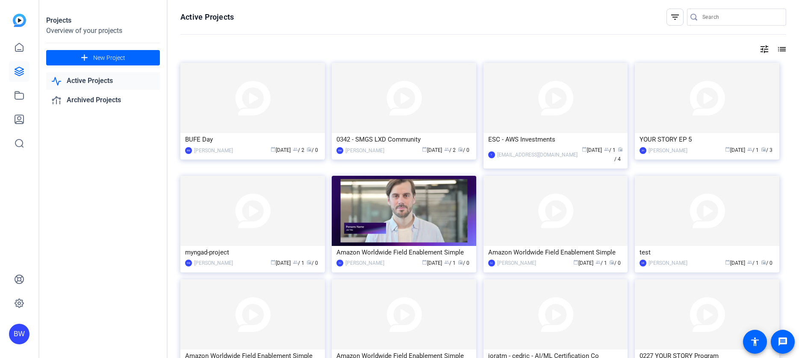
click at [233, 100] on img at bounding box center [252, 98] width 144 height 70
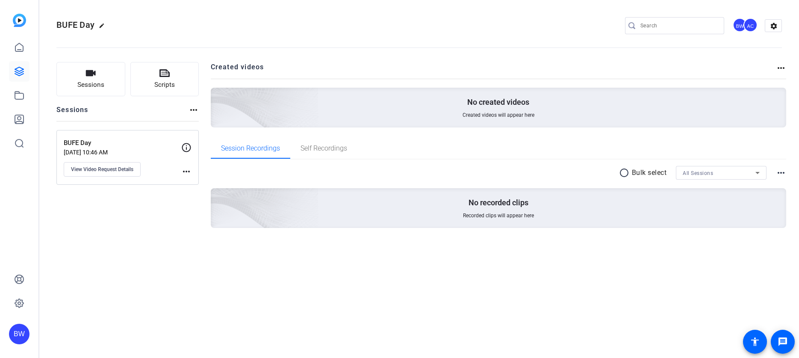
click at [131, 237] on div "Sessions Scripts Sessions more_horiz BUFE Day [DATE] 10:46 AM View Video Reques…" at bounding box center [127, 158] width 142 height 193
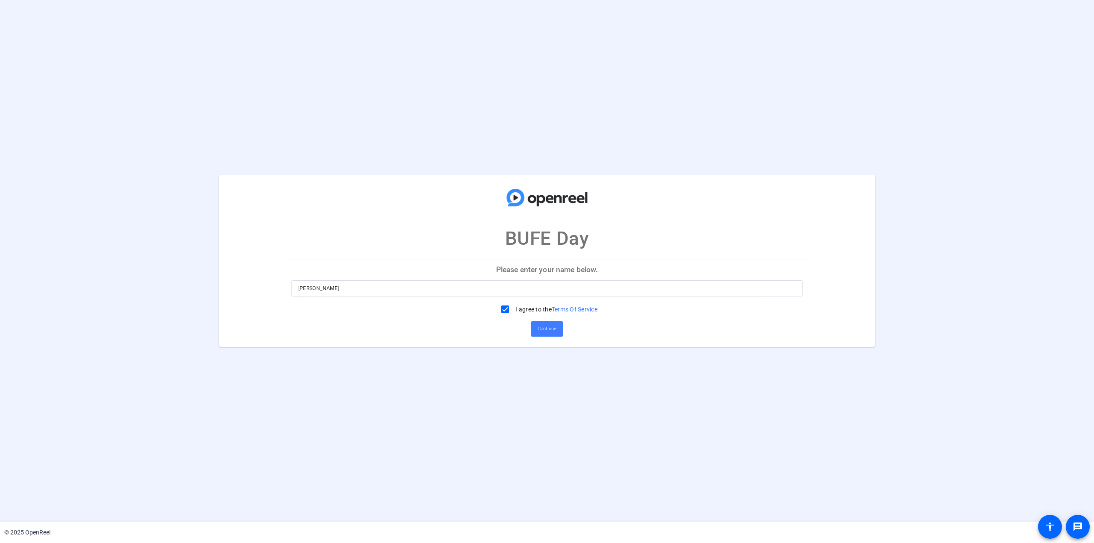
click at [553, 331] on span "Continue" at bounding box center [547, 329] width 19 height 13
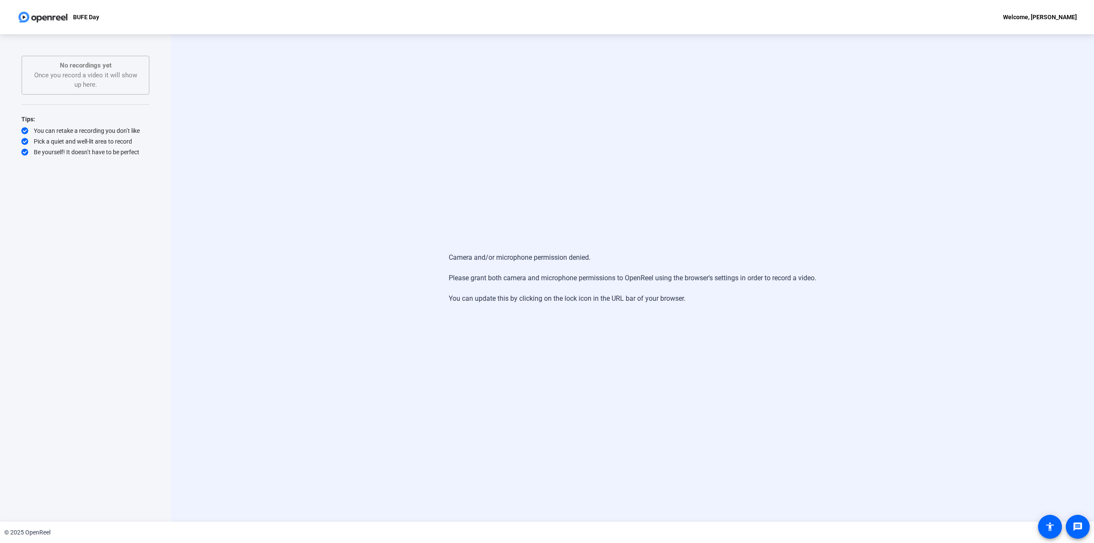
drag, startPoint x: 452, startPoint y: 256, endPoint x: 597, endPoint y: 261, distance: 145.4
click at [597, 261] on div "Camera and/or microphone permission denied. Please grant both camera and microp…" at bounding box center [632, 278] width 367 height 68
click at [577, 303] on div "Camera and/or microphone permission denied. Please grant both camera and microp…" at bounding box center [632, 278] width 367 height 68
click at [185, 288] on div "Camera and/or microphone permission denied. Please grant both camera and microp…" at bounding box center [632, 278] width 923 height 488
